Goal: Task Accomplishment & Management: Complete application form

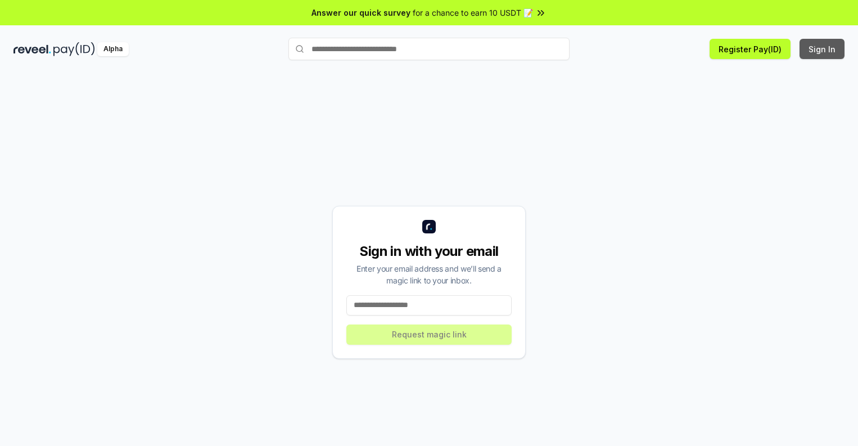
click at [823, 49] on button "Sign In" at bounding box center [821, 49] width 45 height 20
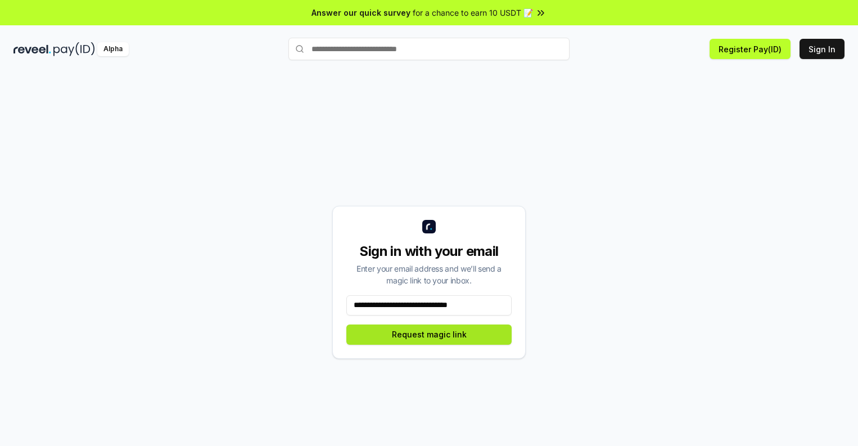
type input "**********"
click at [429, 334] on button "Request magic link" at bounding box center [428, 334] width 165 height 20
